Goal: Participate in discussion: Engage in conversation with other users on a specific topic

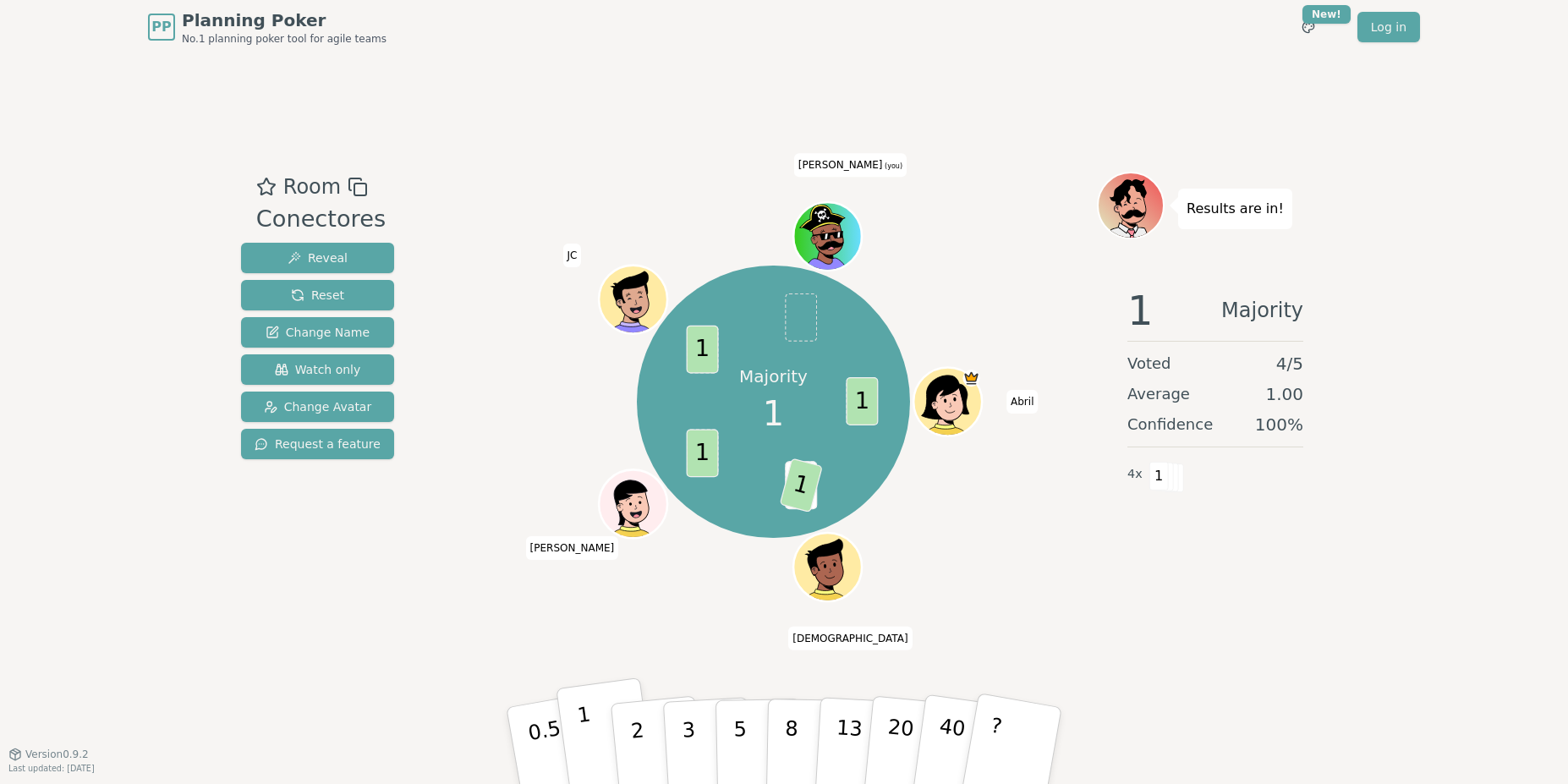
click at [594, 731] on button "1" at bounding box center [606, 745] width 101 height 136
click at [441, 291] on div "Room Conectores Reveal Reset Change Name Watch only Change Avatar Request a fea…" at bounding box center [784, 404] width 1099 height 465
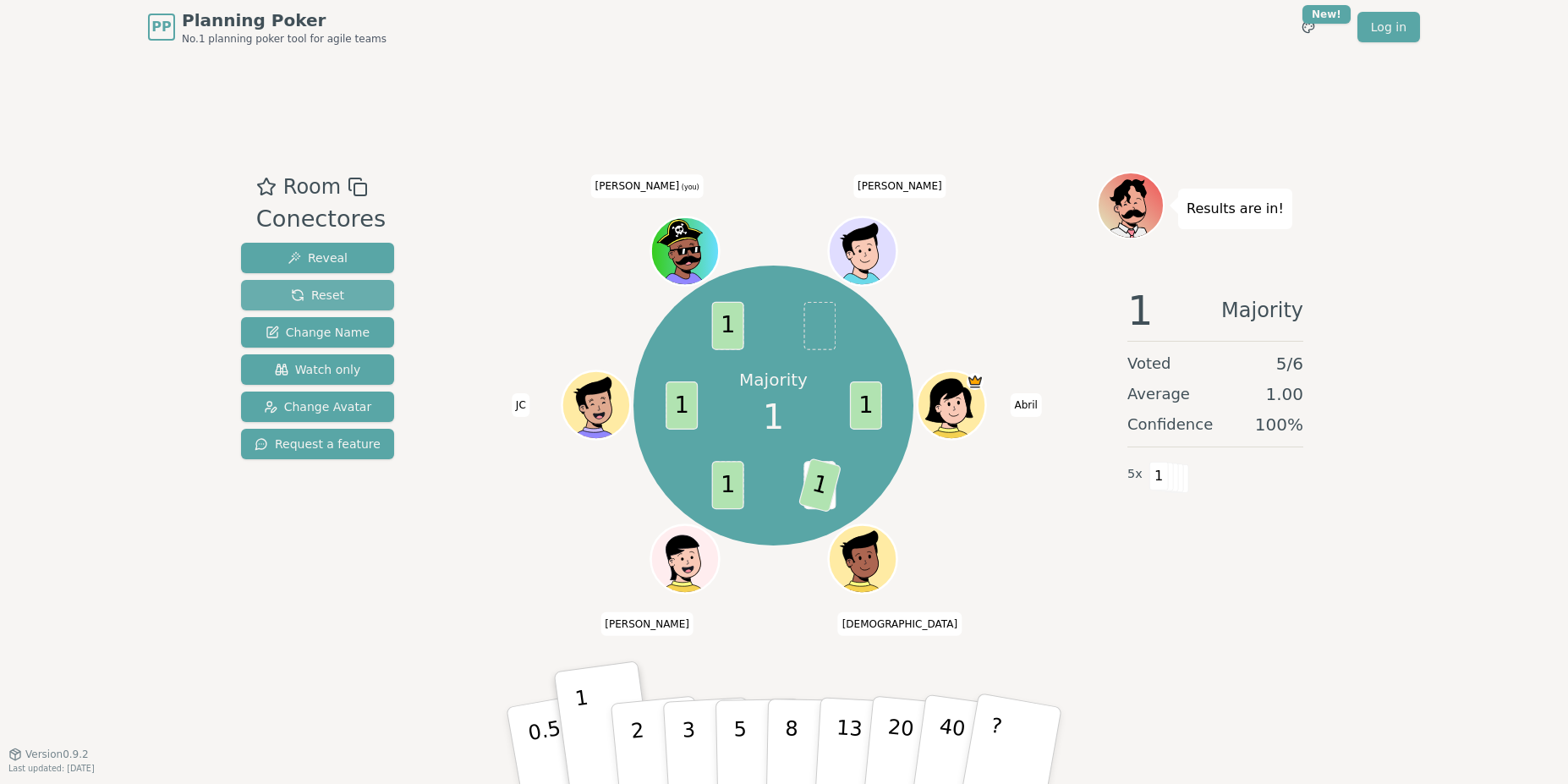
click at [354, 302] on button "Reset" at bounding box center [318, 295] width 153 height 31
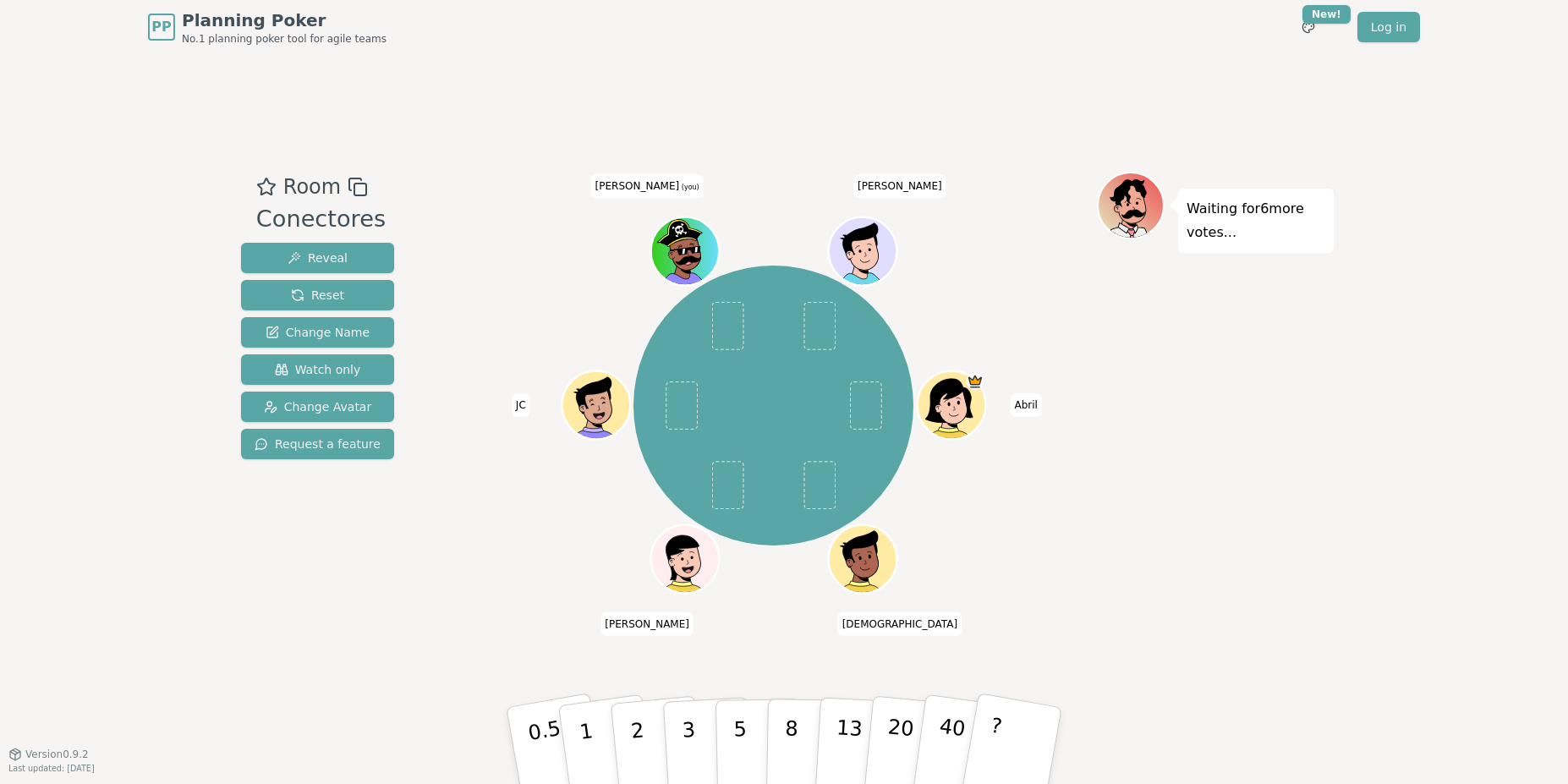
click at [1117, 591] on div "Waiting for 6 more votes..." at bounding box center [1215, 404] width 236 height 465
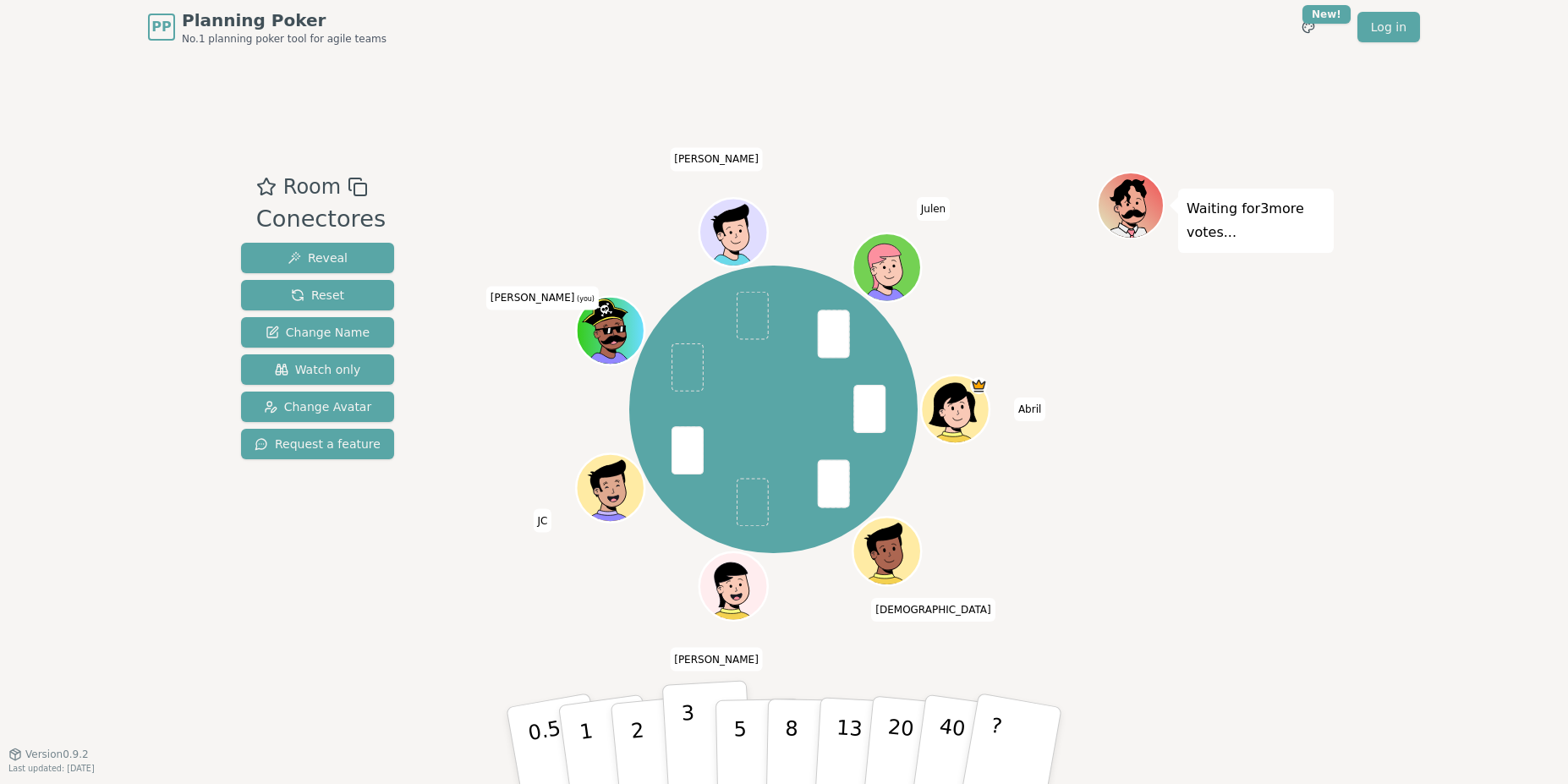
click at [693, 740] on button "3" at bounding box center [707, 744] width 92 height 131
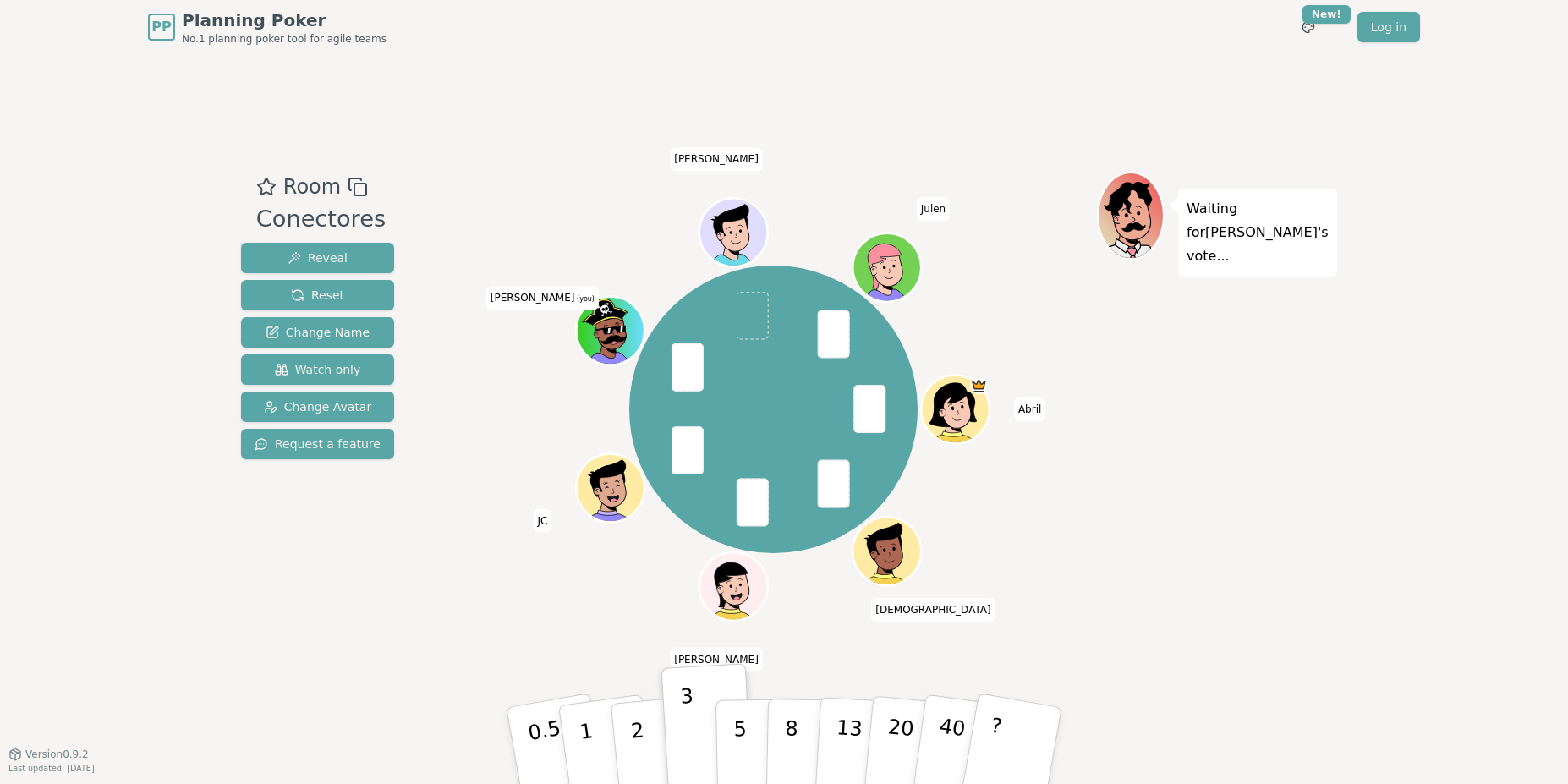
click at [1287, 487] on div "Waiting for [PERSON_NAME] 's vote..." at bounding box center [1215, 404] width 236 height 465
click at [1311, 372] on div "Waiting for [PERSON_NAME] 's vote..." at bounding box center [1215, 404] width 236 height 465
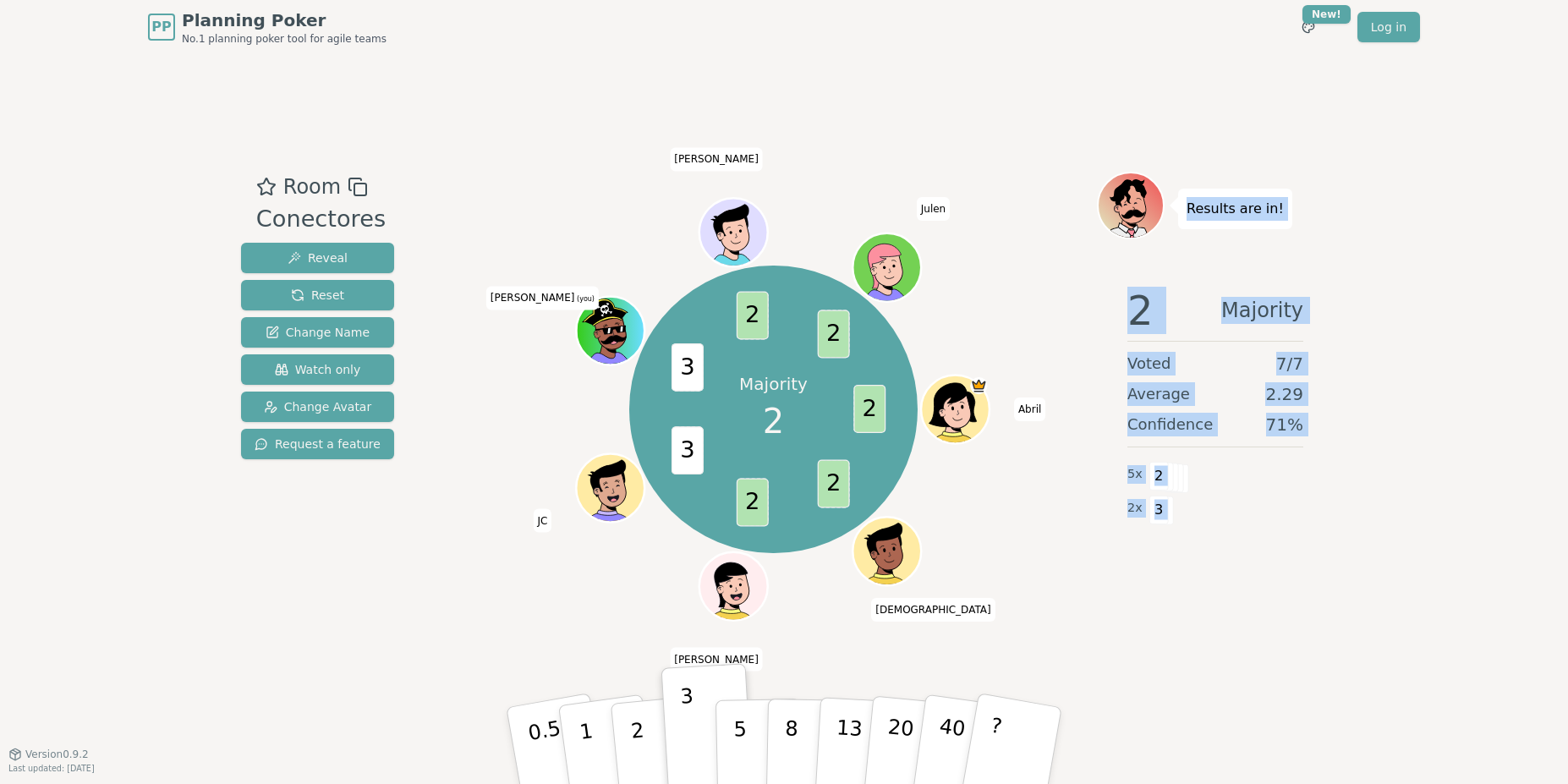
click at [1380, 620] on div "PP Planning Poker No.1 planning poker tool for agile teams Toggle theme New! Lo…" at bounding box center [784, 392] width 1568 height 784
